Goal: Task Accomplishment & Management: Manage account settings

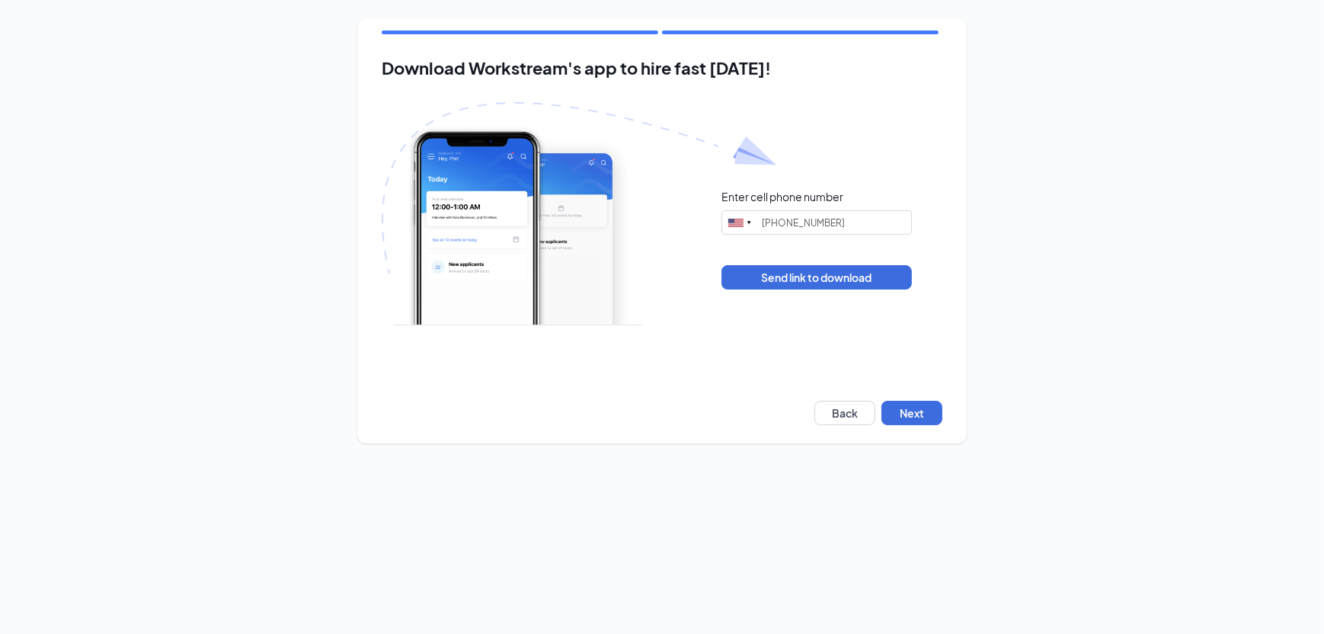
type input "(602) 679-3598"
click at [923, 412] on button "Next" at bounding box center [911, 413] width 61 height 24
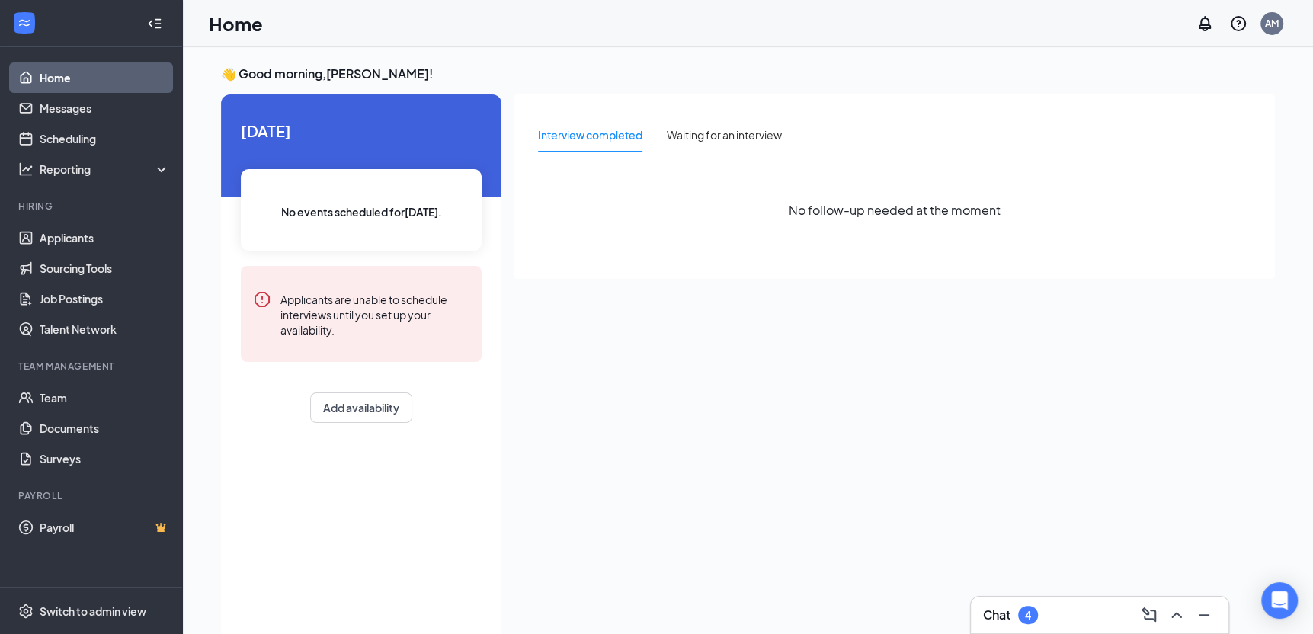
click at [997, 611] on h3 "Chat" at bounding box center [996, 614] width 27 height 17
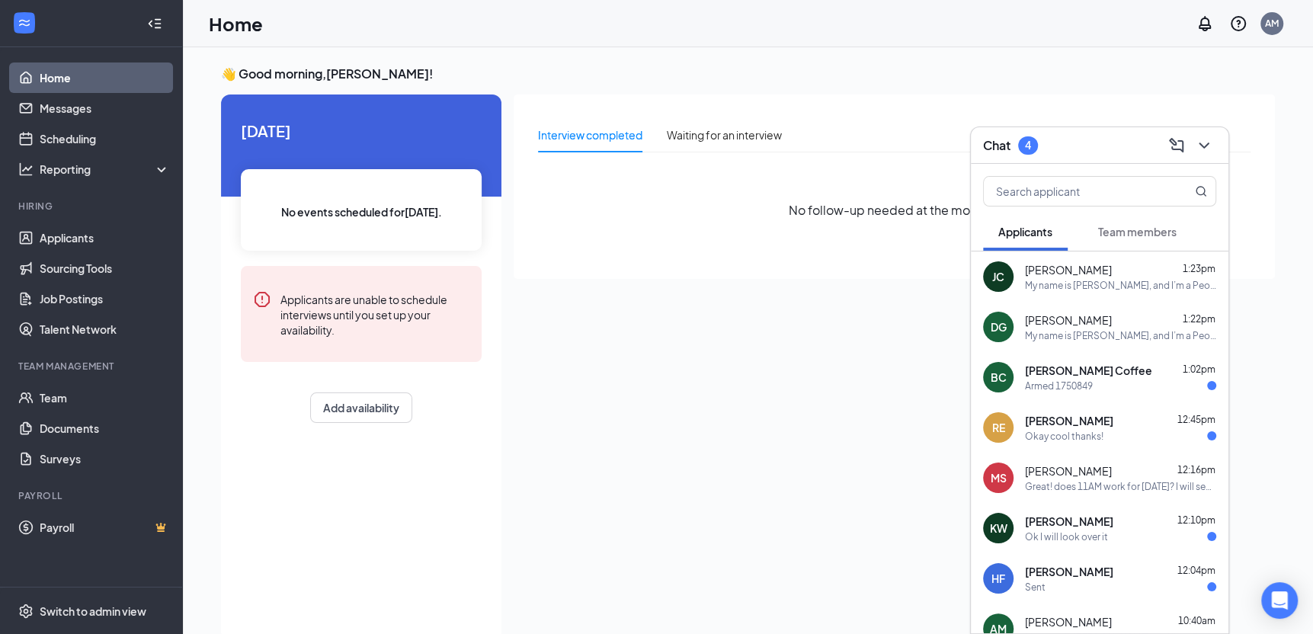
click at [1083, 370] on span "[PERSON_NAME] Coffee" at bounding box center [1088, 370] width 127 height 15
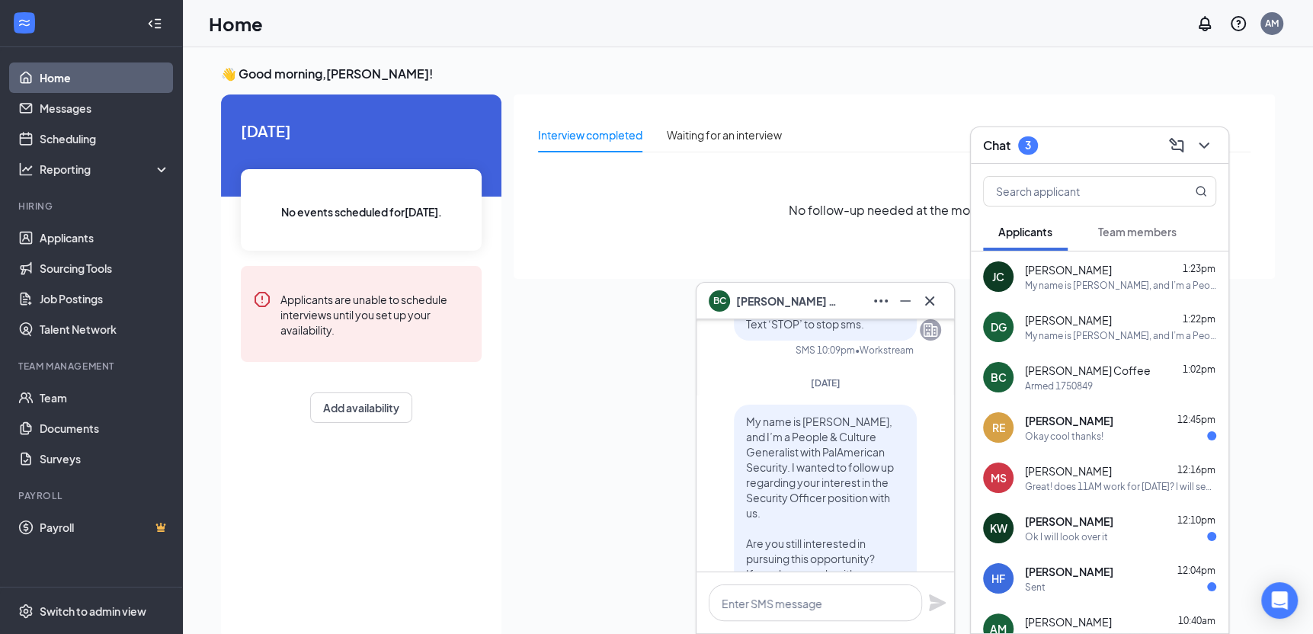
scroll to position [-381, 0]
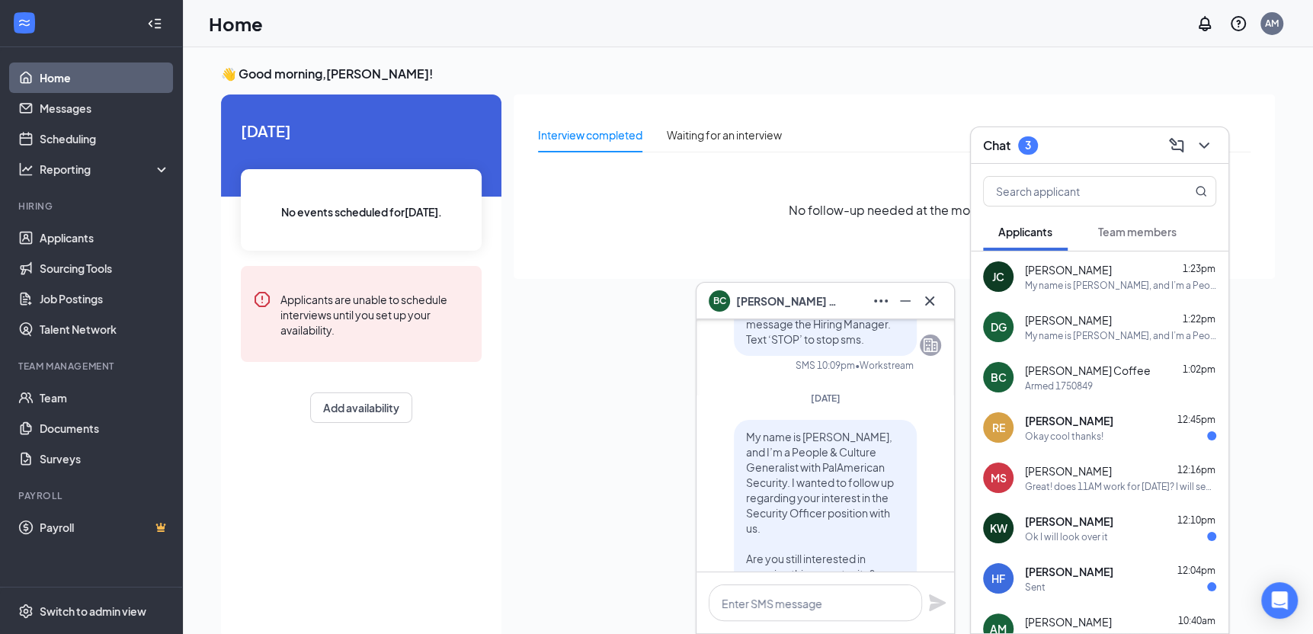
click at [1070, 526] on span "[PERSON_NAME]" at bounding box center [1069, 521] width 88 height 15
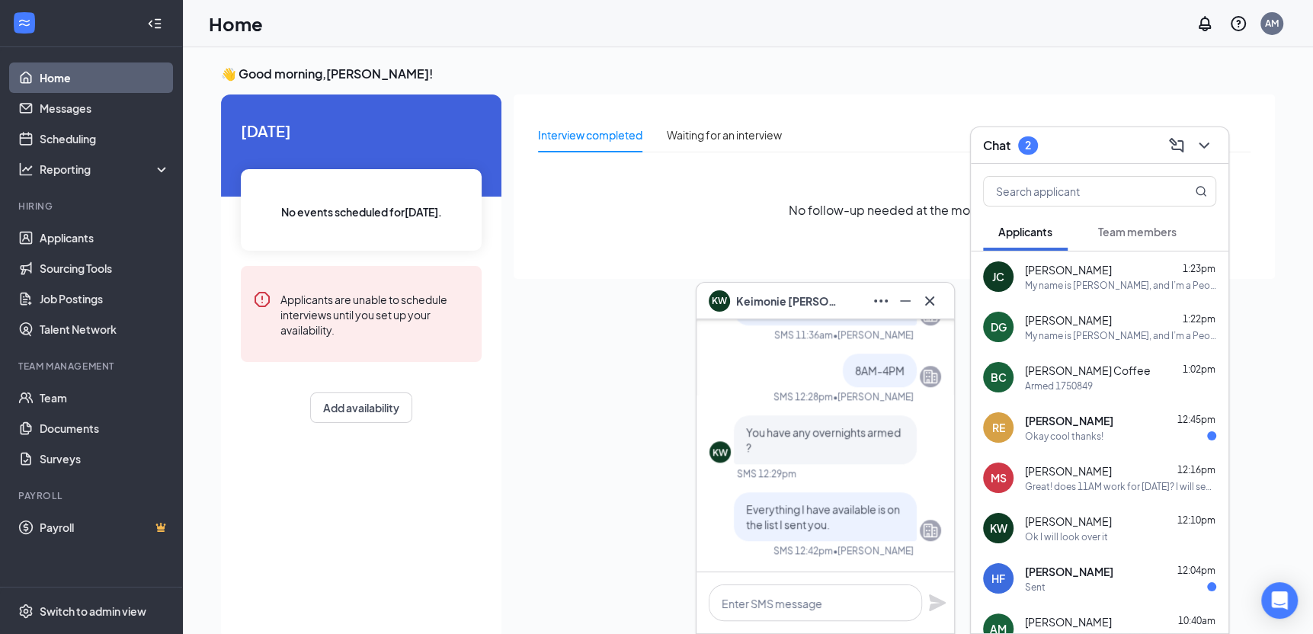
scroll to position [-76, 0]
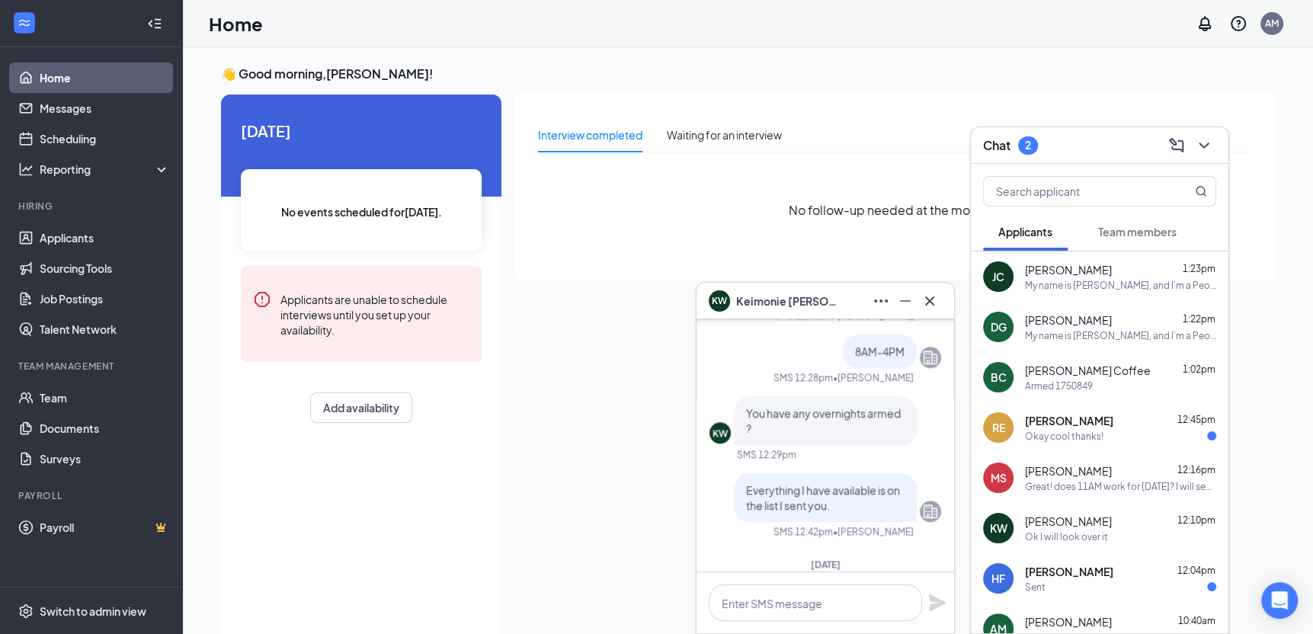
click at [1127, 421] on div "[PERSON_NAME] 12:45pm" at bounding box center [1120, 420] width 191 height 15
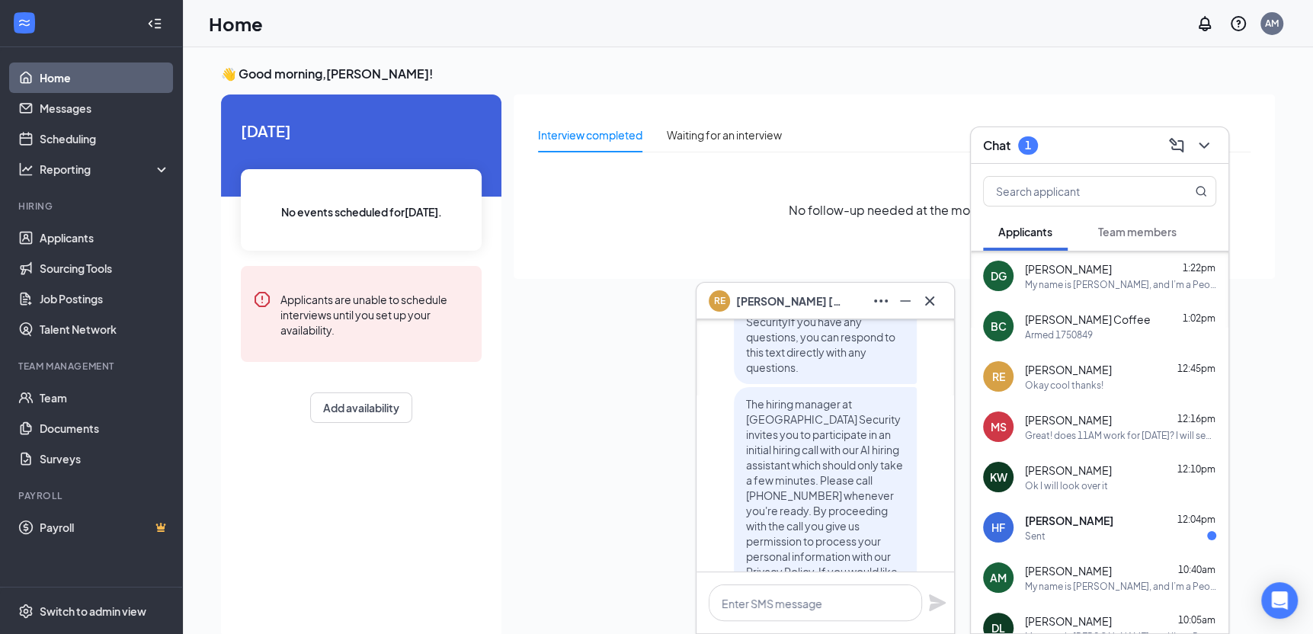
scroll to position [152, 0]
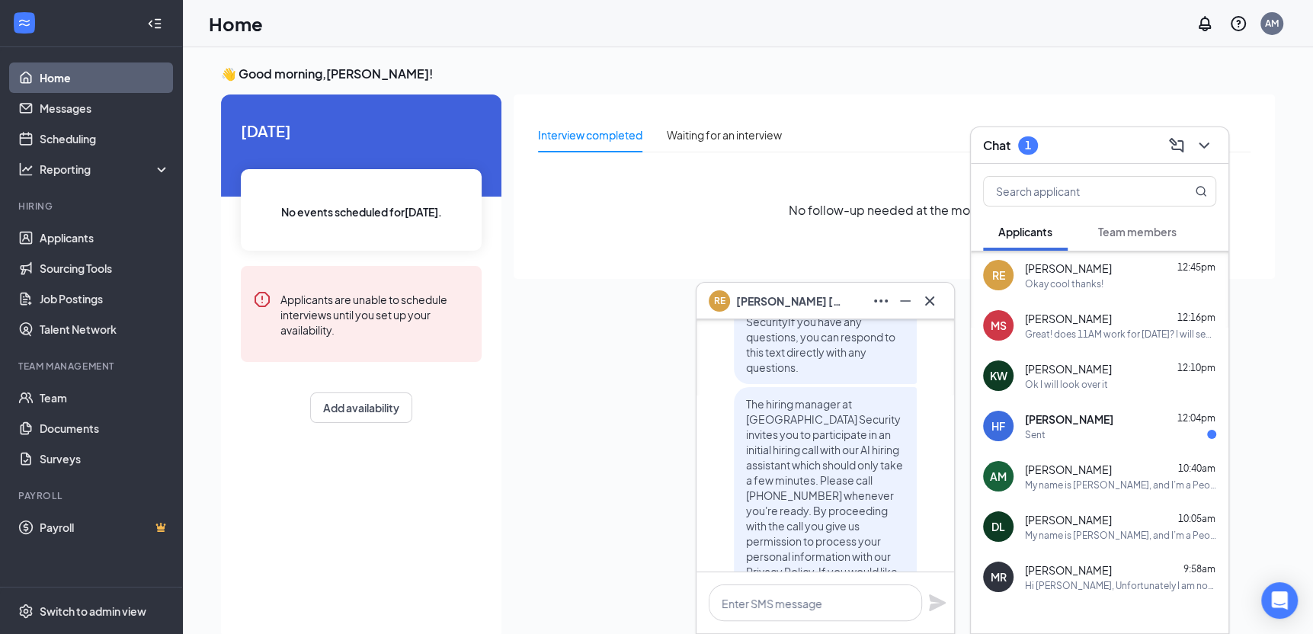
click at [1097, 418] on div "[PERSON_NAME] 12:04pm" at bounding box center [1120, 418] width 191 height 15
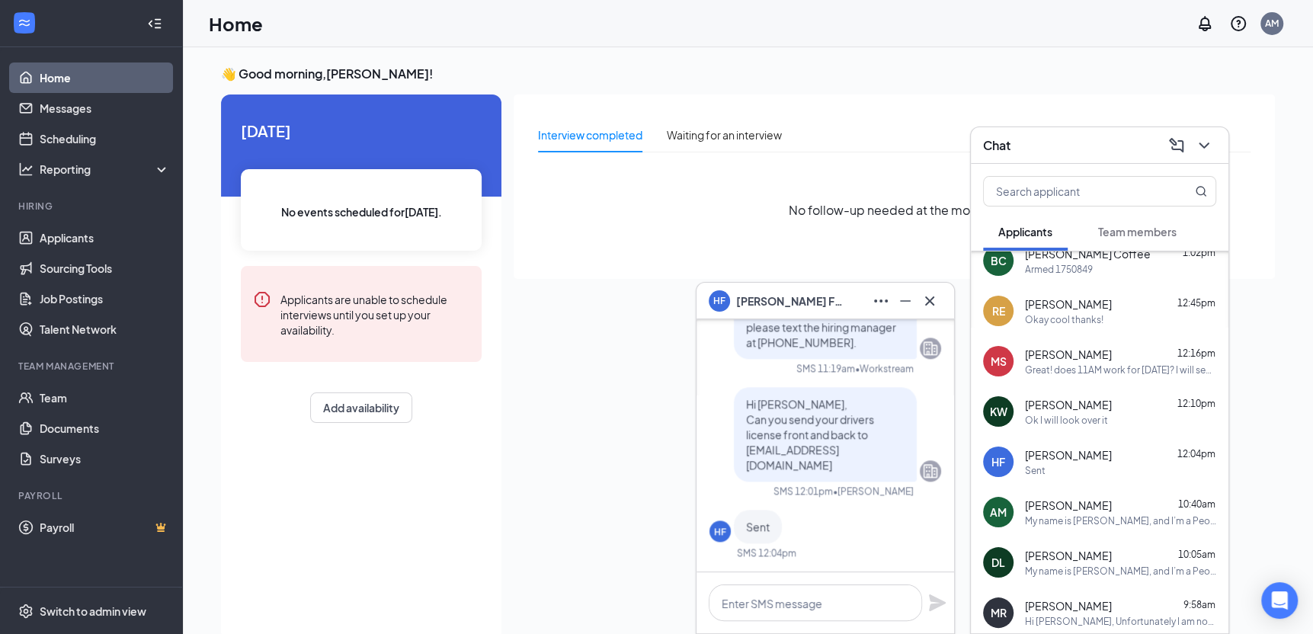
scroll to position [0, 0]
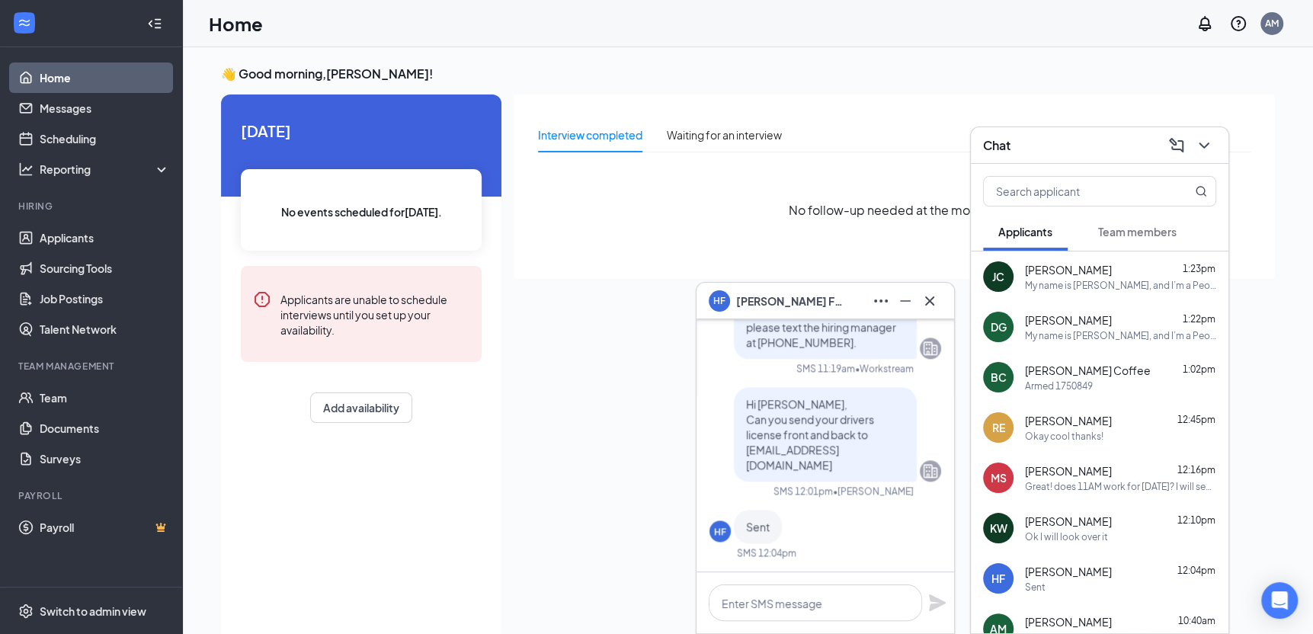
click at [705, 234] on div "No follow-up needed at the moment" at bounding box center [894, 210] width 712 height 91
click at [926, 296] on icon "Cross" at bounding box center [929, 300] width 9 height 9
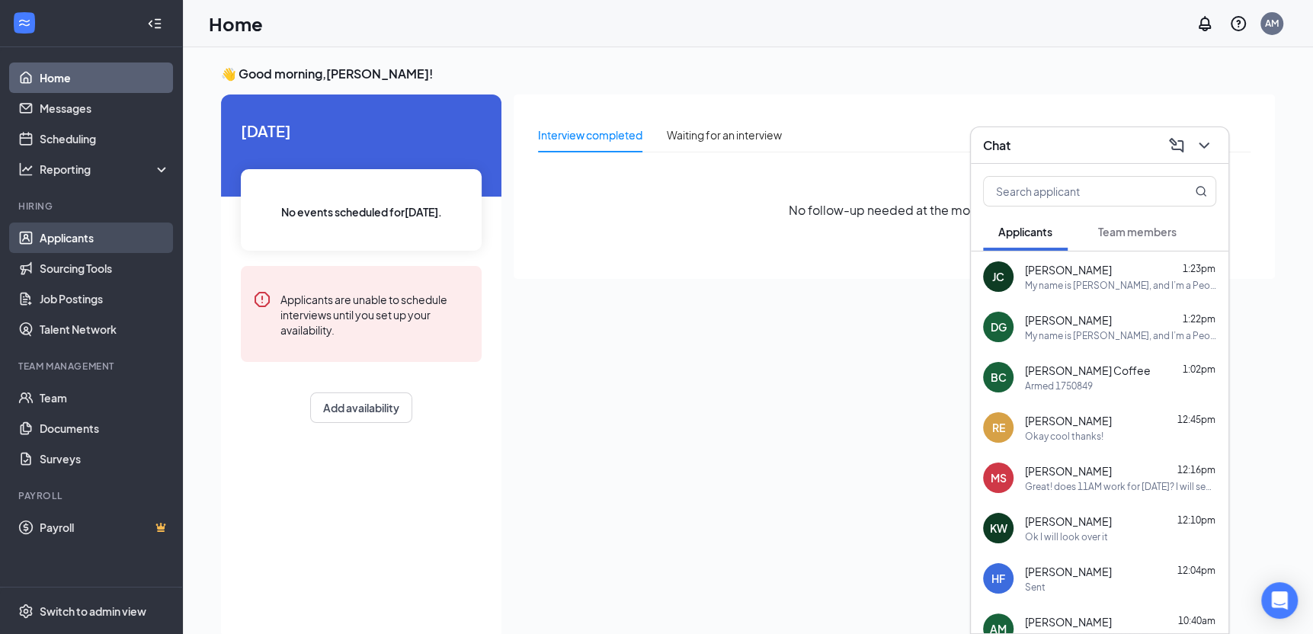
click at [83, 237] on link "Applicants" at bounding box center [105, 237] width 130 height 30
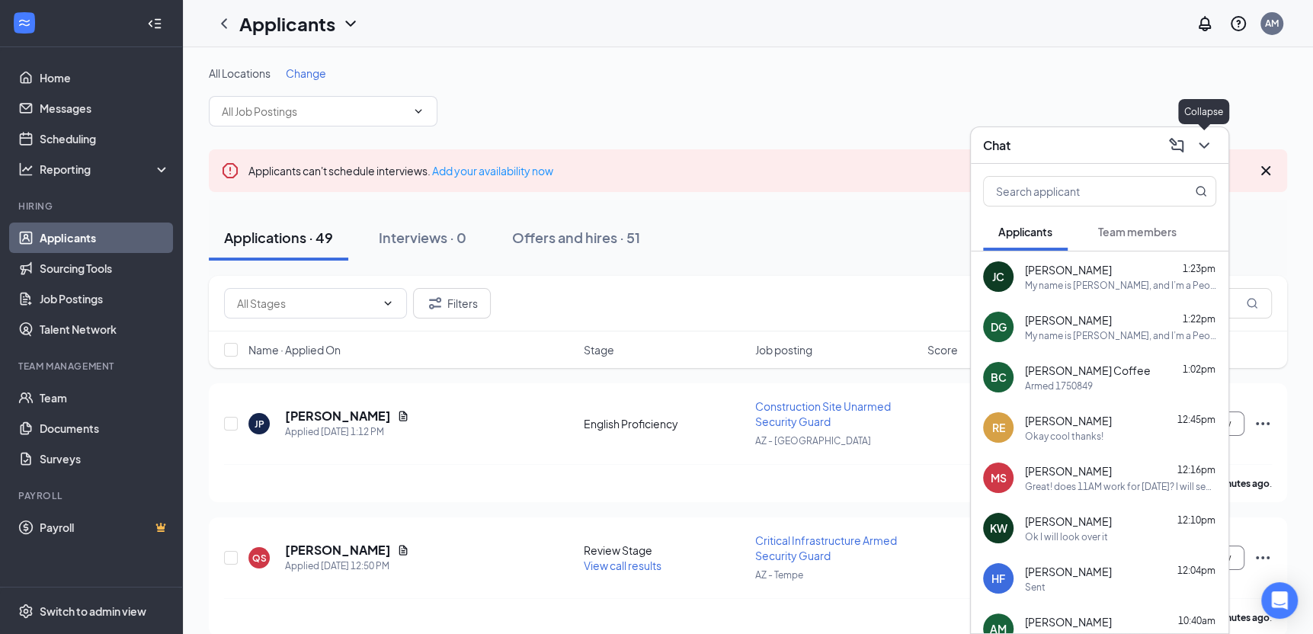
click at [1208, 139] on icon "ChevronDown" at bounding box center [1204, 145] width 18 height 18
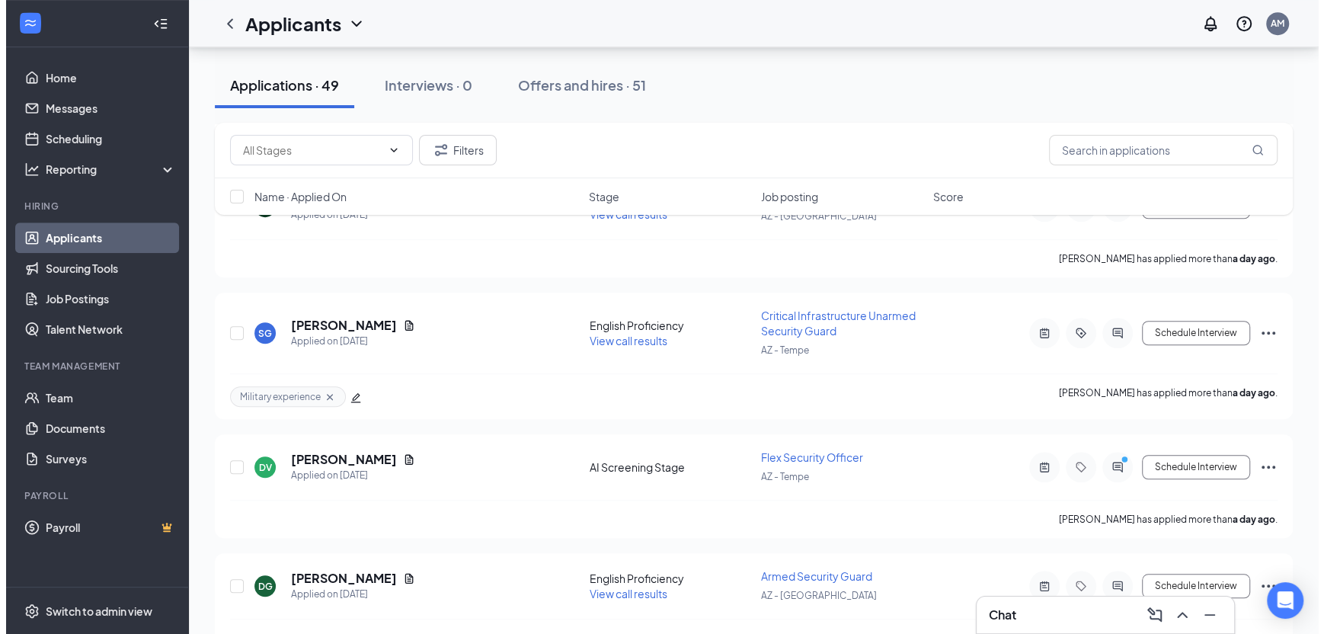
scroll to position [838, 0]
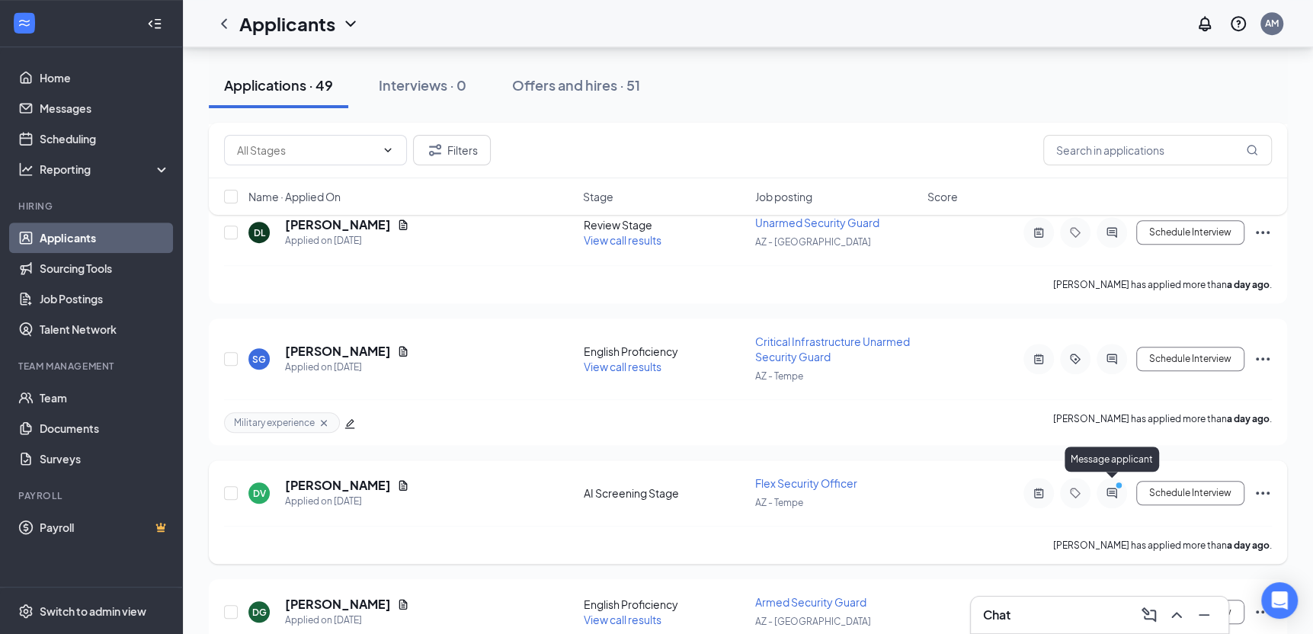
click at [1113, 484] on icon "PrimaryDot" at bounding box center [1121, 487] width 18 height 12
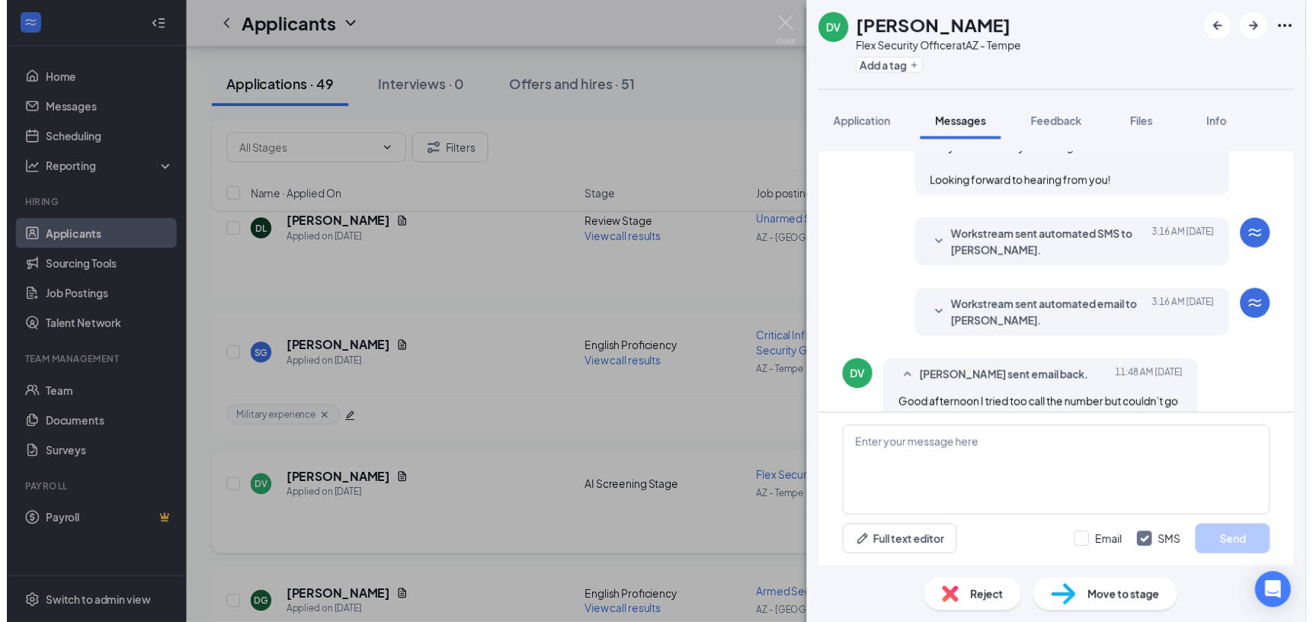
scroll to position [731, 0]
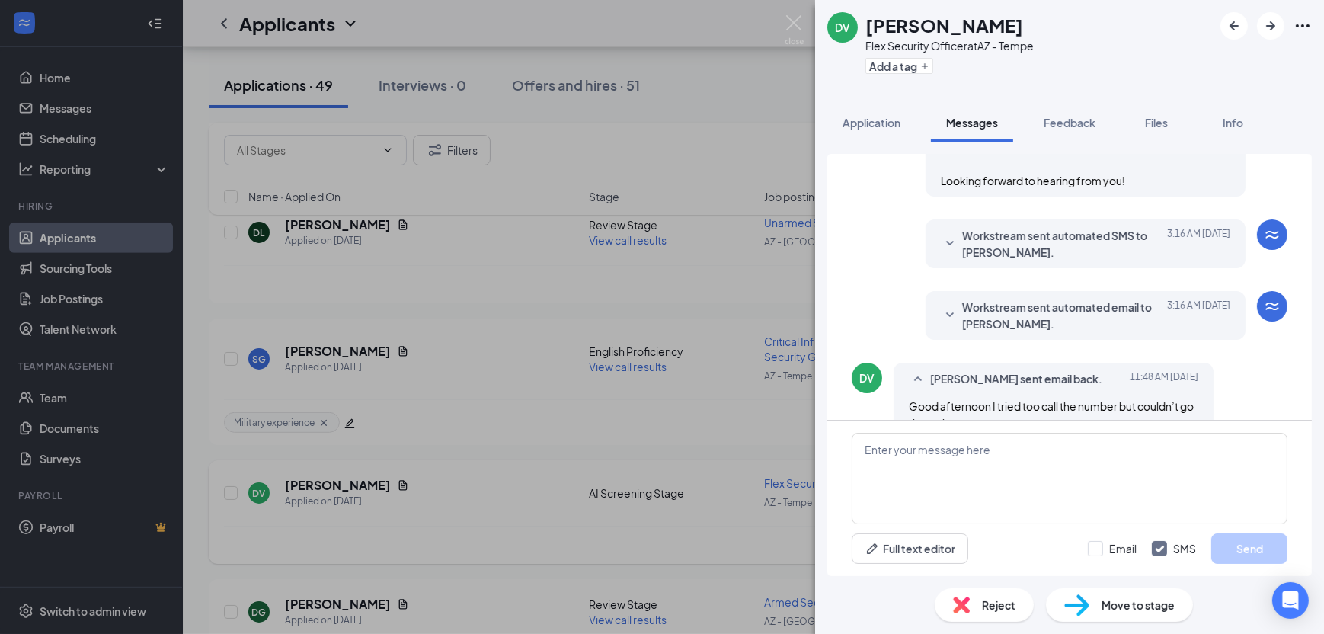
click at [709, 424] on div "[PERSON_NAME] Flex Security Officer at AZ - Tempe Add a tag Application Message…" at bounding box center [662, 317] width 1324 height 634
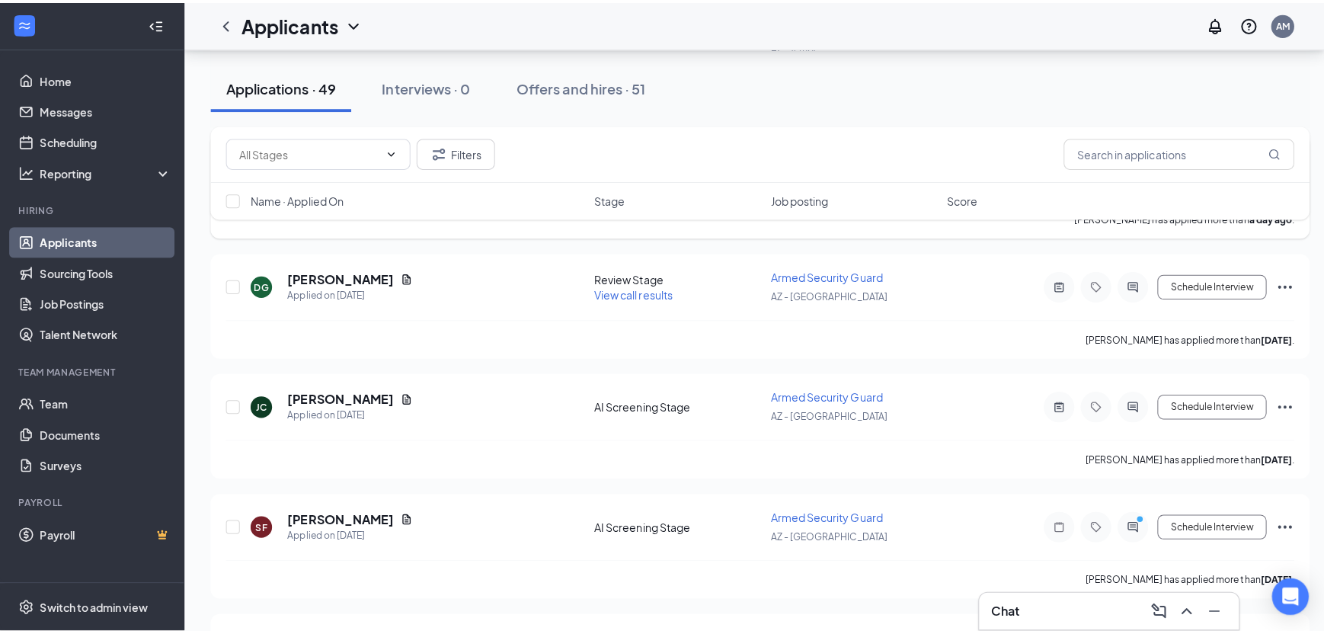
scroll to position [1219, 0]
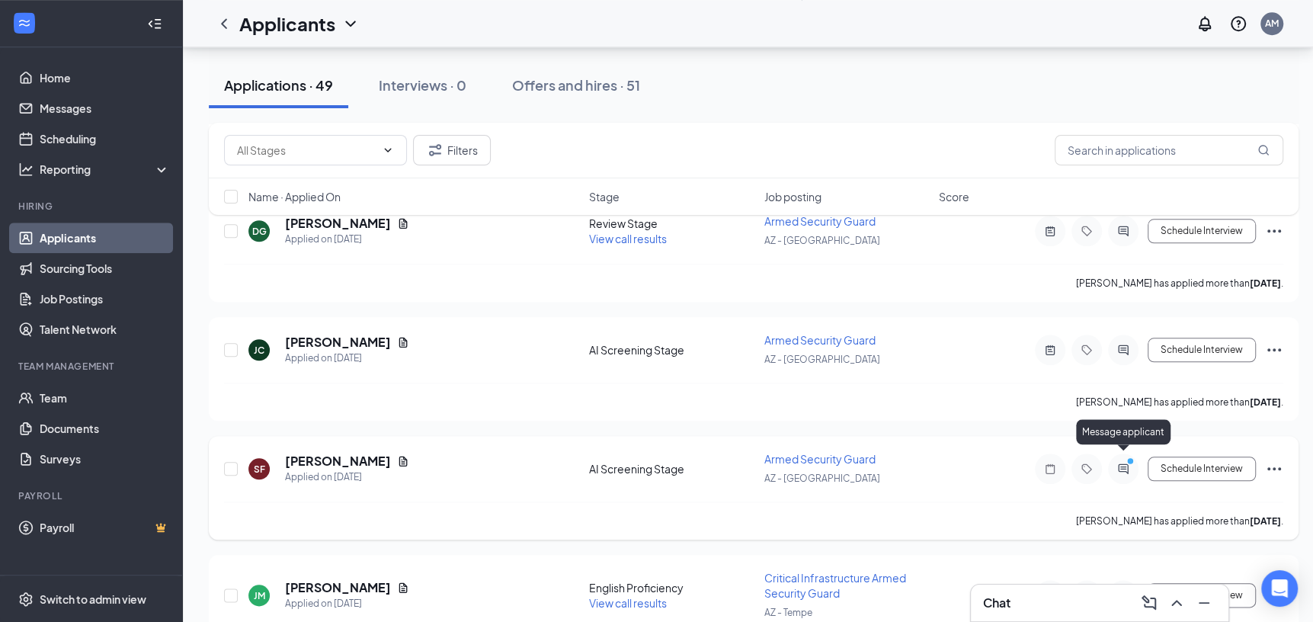
click at [1121, 462] on icon "ActiveChat" at bounding box center [1123, 468] width 18 height 12
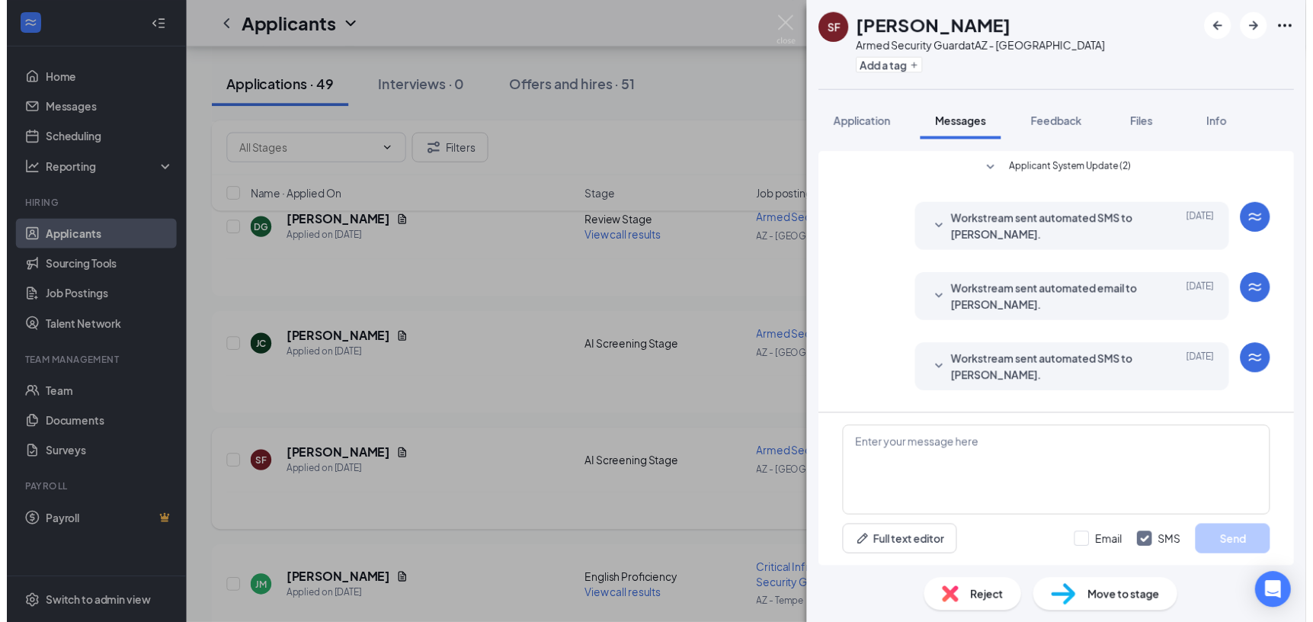
scroll to position [219, 0]
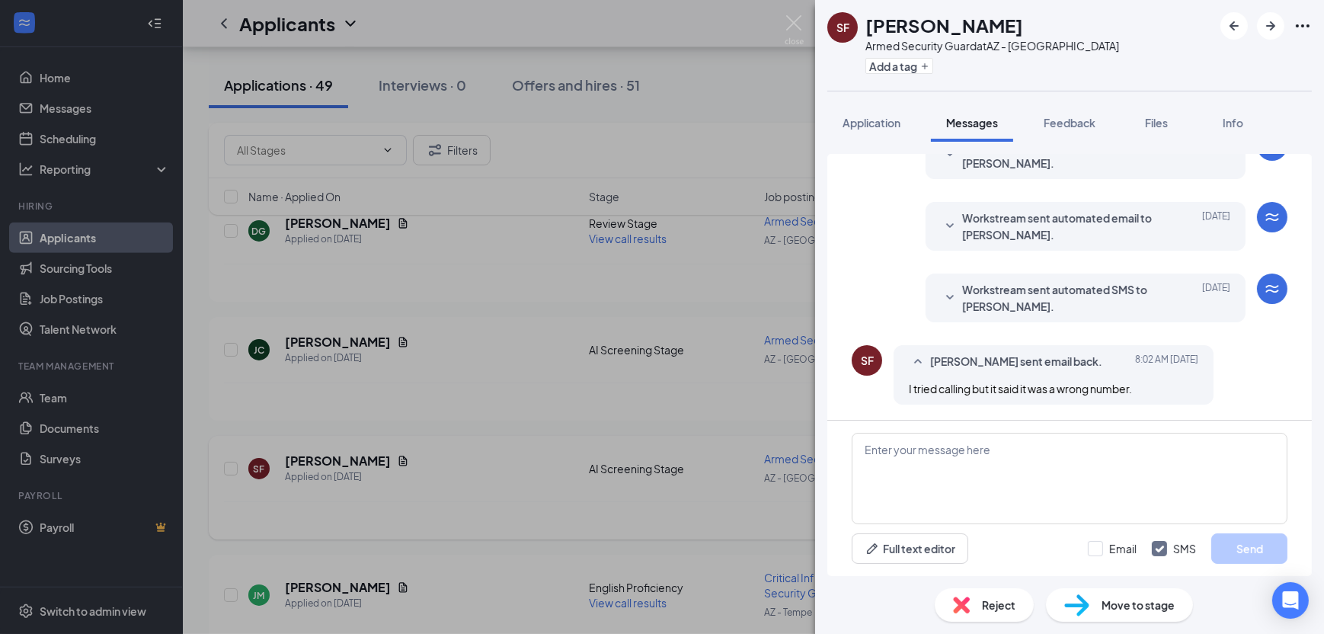
click at [735, 300] on div "SF [PERSON_NAME] Armed Security Guard at [GEOGRAPHIC_DATA] - Arlington Add a ta…" at bounding box center [662, 317] width 1324 height 634
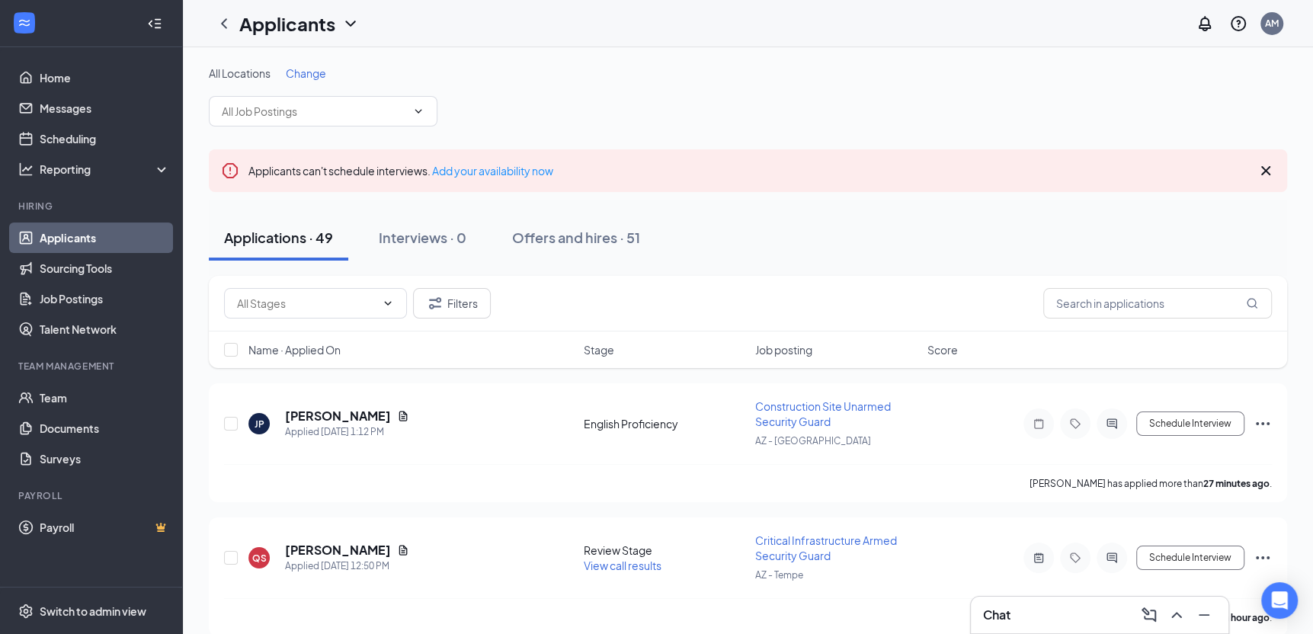
click at [1262, 168] on icon "Cross" at bounding box center [1265, 171] width 18 height 18
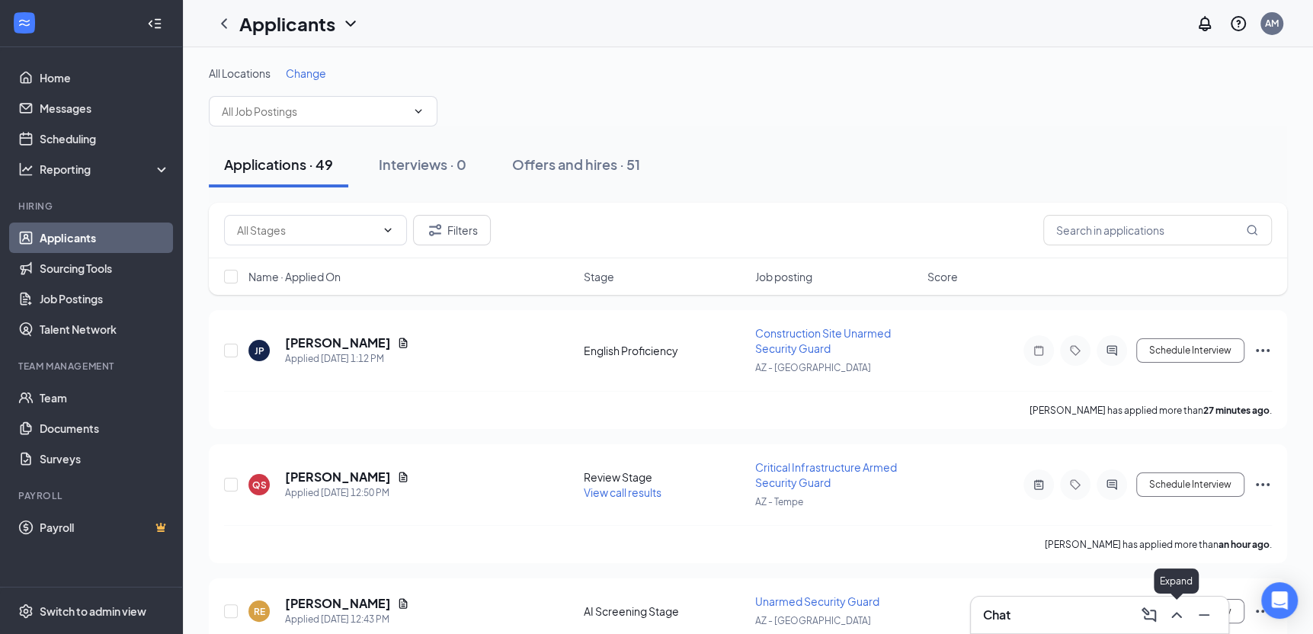
click at [1175, 611] on icon "ChevronUp" at bounding box center [1176, 615] width 18 height 18
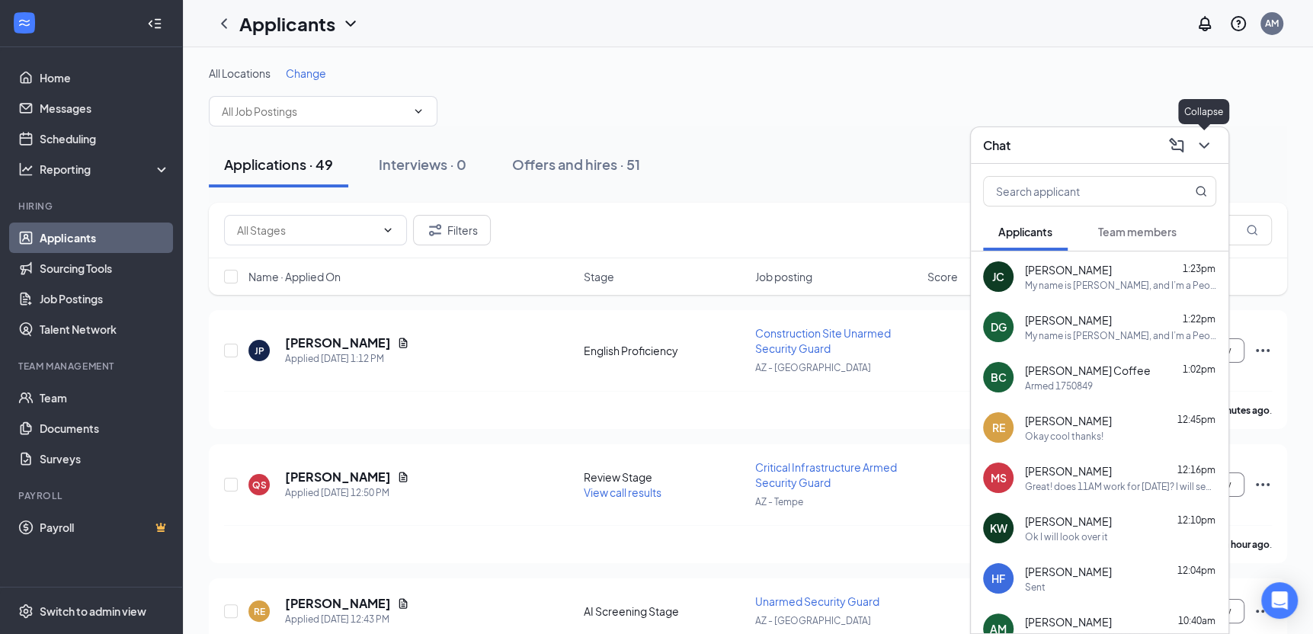
click at [1201, 148] on icon "ChevronDown" at bounding box center [1204, 145] width 18 height 18
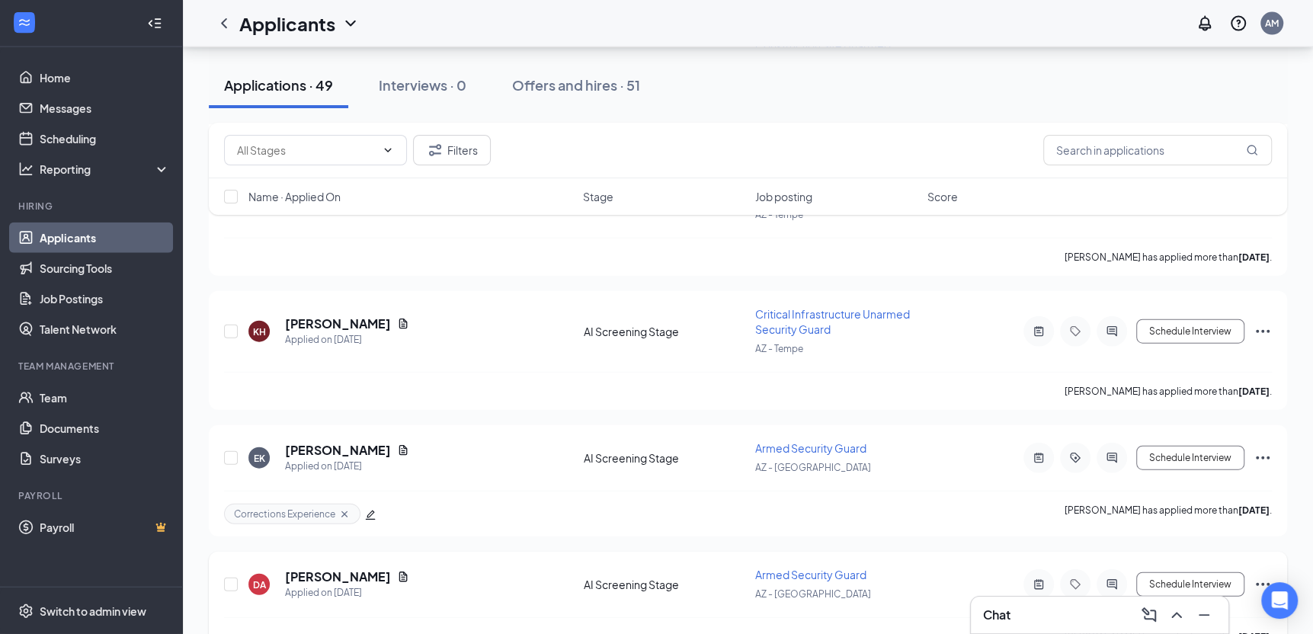
scroll to position [3200, 0]
